Goal: Information Seeking & Learning: Learn about a topic

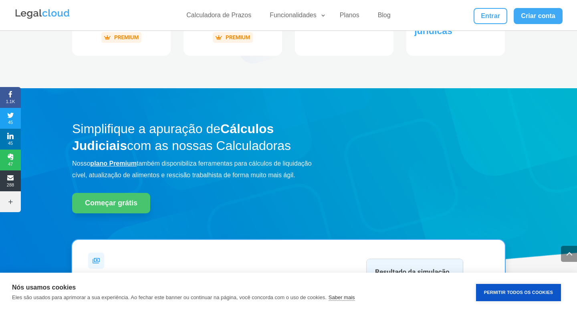
scroll to position [886, 0]
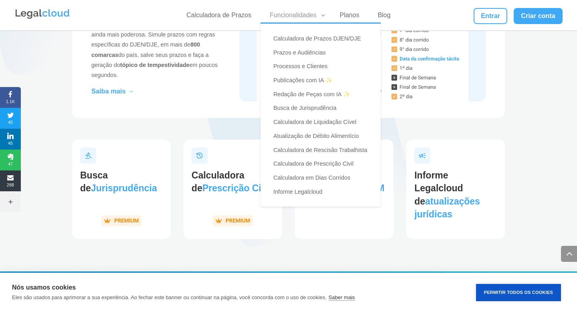
click at [285, 14] on link "Funcionalidades" at bounding box center [295, 17] width 61 height 12
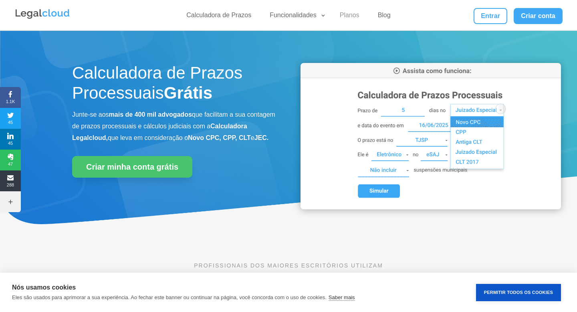
click at [339, 14] on link "Planos" at bounding box center [349, 17] width 29 height 12
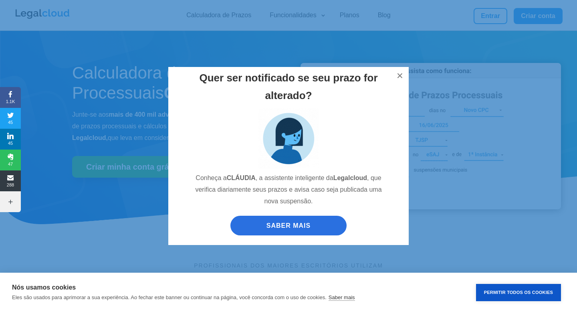
scroll to position [886, 0]
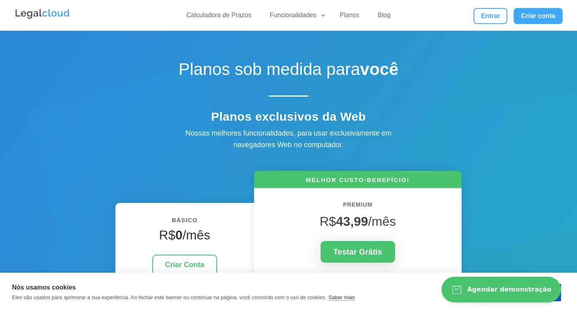
click at [346, 15] on link "Planos" at bounding box center [349, 17] width 29 height 12
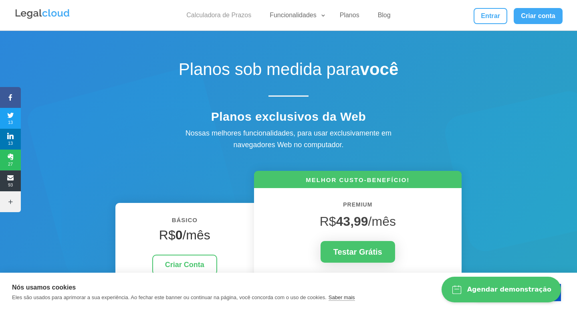
click at [211, 16] on link "Calculadora de Prazos" at bounding box center [219, 17] width 75 height 12
